Goal: Task Accomplishment & Management: Manage account settings

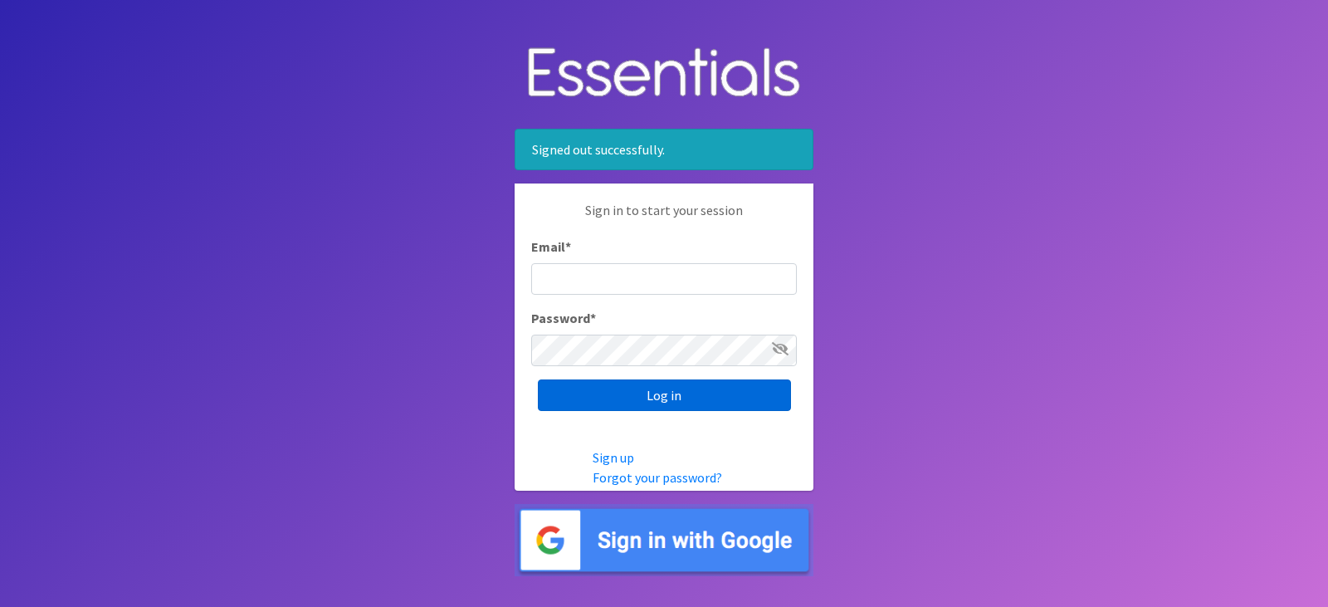
type input "[EMAIL_ADDRESS][DOMAIN_NAME]"
click at [673, 393] on input "Log in" at bounding box center [664, 395] width 253 height 32
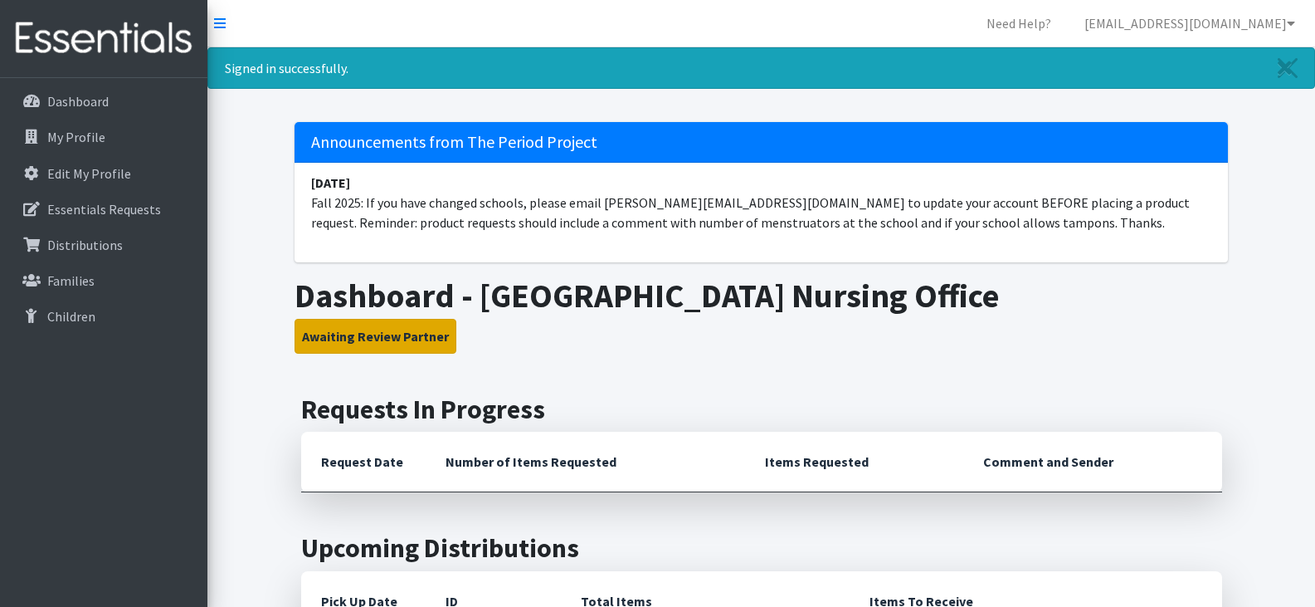
click at [407, 340] on button "Awaiting Review Partner" at bounding box center [376, 336] width 162 height 35
click at [403, 331] on button "Awaiting Review Partner" at bounding box center [376, 336] width 162 height 35
click at [349, 461] on th "Request Date" at bounding box center [363, 461] width 124 height 61
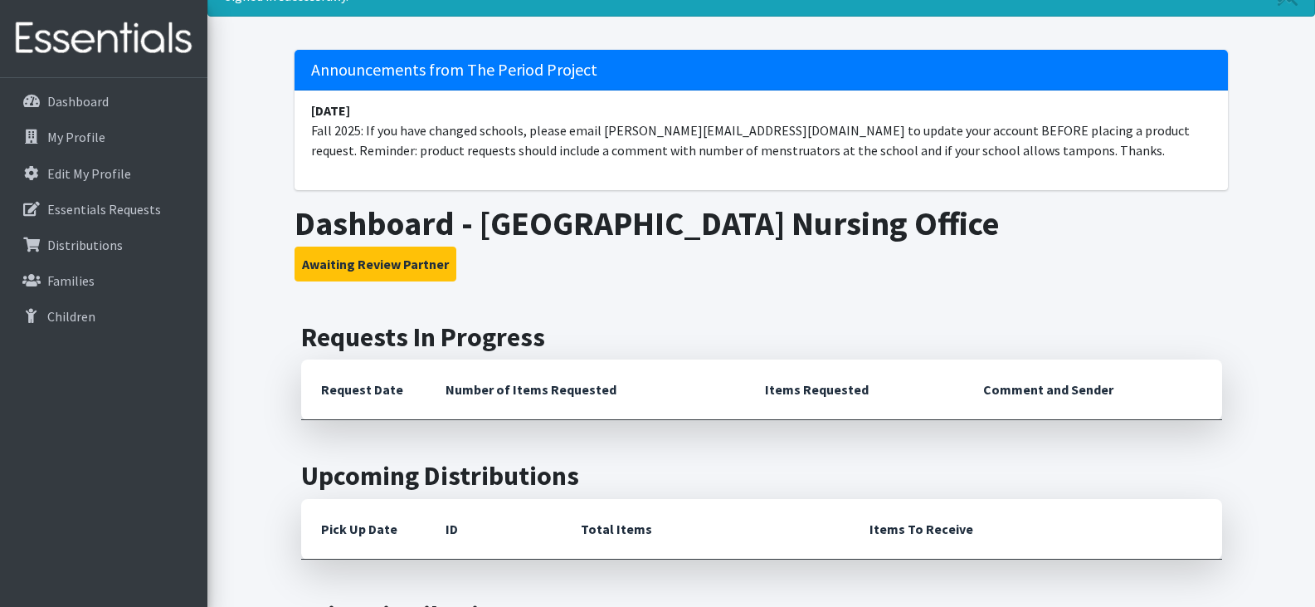
scroll to position [15, 0]
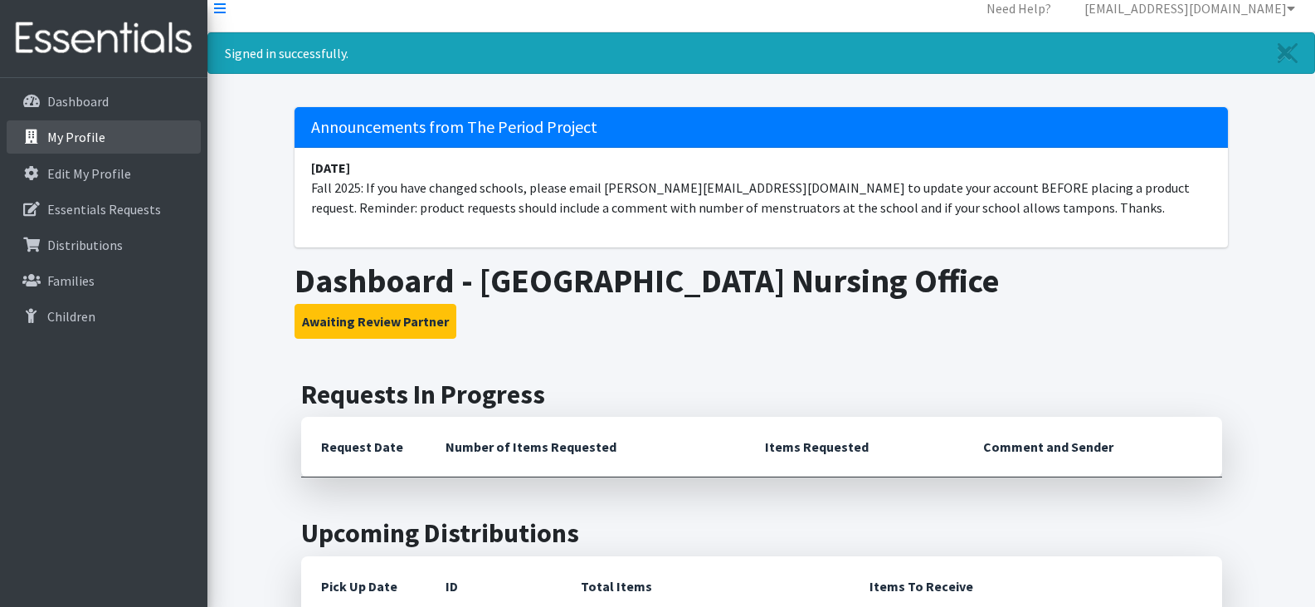
click at [110, 137] on link "My Profile" at bounding box center [104, 136] width 194 height 33
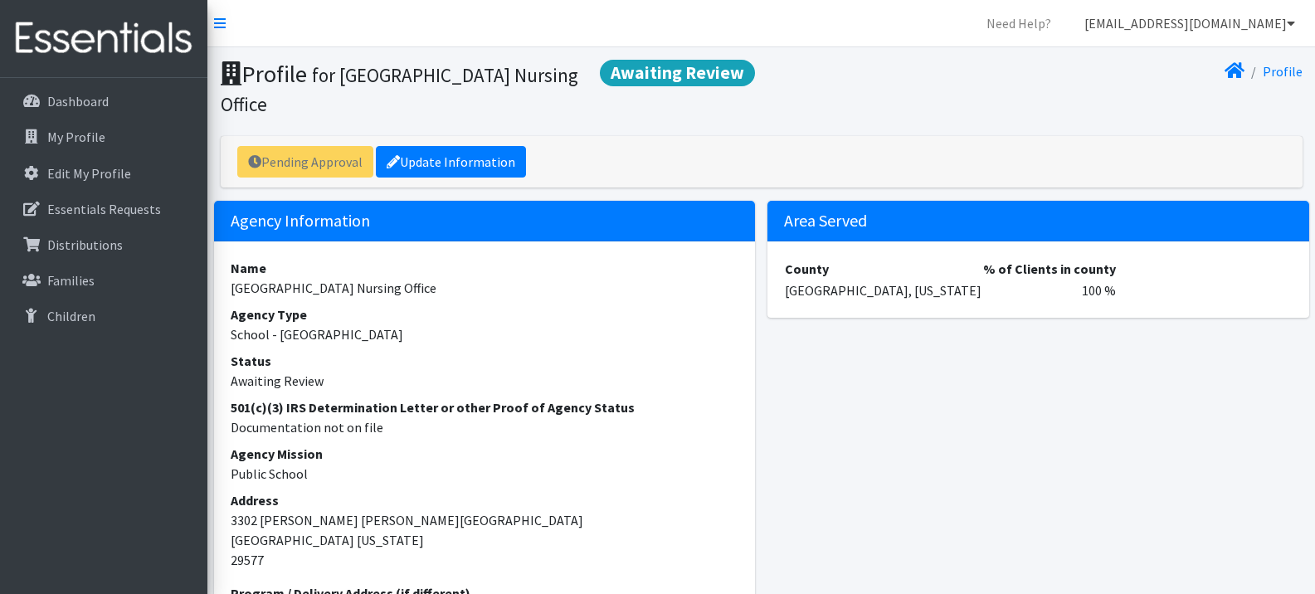
click at [1274, 17] on link "[EMAIL_ADDRESS][DOMAIN_NAME]" at bounding box center [1189, 23] width 237 height 33
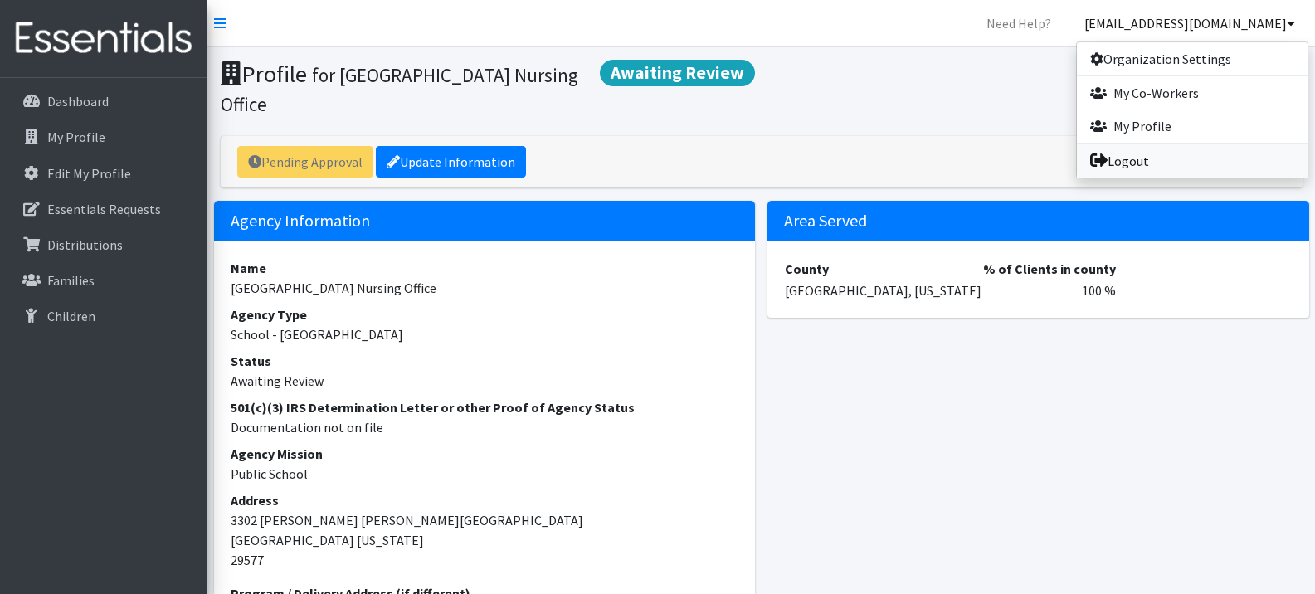
click at [1143, 157] on link "Logout" at bounding box center [1192, 160] width 231 height 33
